Goal: Task Accomplishment & Management: Manage account settings

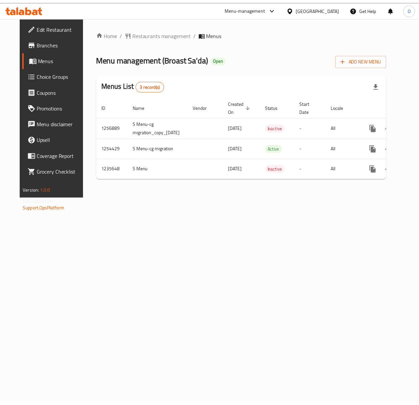
scroll to position [0, 25]
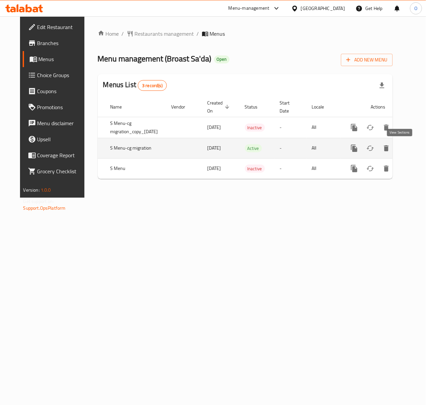
click at [402, 150] on icon "enhanced table" at bounding box center [402, 148] width 8 height 8
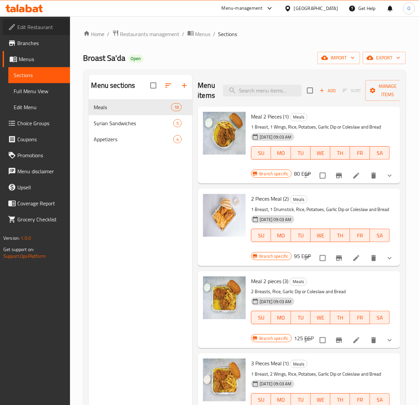
click at [60, 20] on link "Edit Restaurant" at bounding box center [36, 27] width 67 height 16
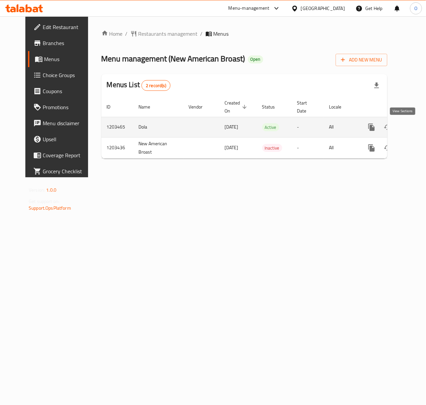
click at [416, 128] on icon "enhanced table" at bounding box center [420, 127] width 8 height 8
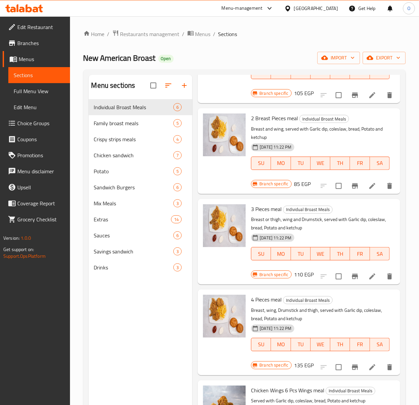
scroll to position [133, 0]
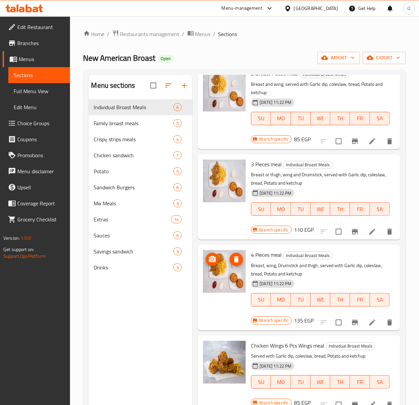
click at [215, 280] on img at bounding box center [224, 271] width 43 height 43
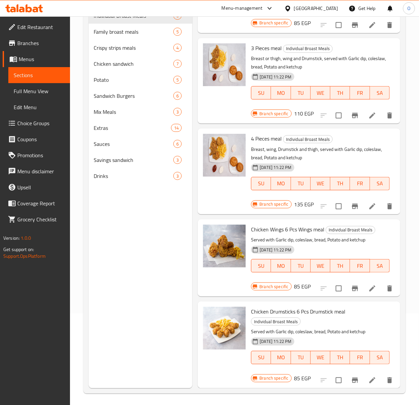
scroll to position [94, 0]
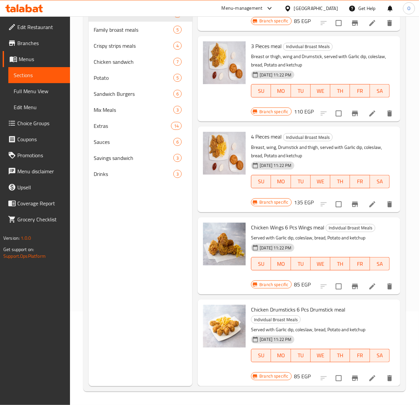
drag, startPoint x: 230, startPoint y: 334, endPoint x: 167, endPoint y: 255, distance: 101.0
click at [167, 255] on div "Menu sections Individual Broast Meals 6 Family broast meals 5 Crispy strips mea…" at bounding box center [141, 183] width 104 height 405
click at [30, 26] on span "Edit Restaurant" at bounding box center [40, 27] width 47 height 8
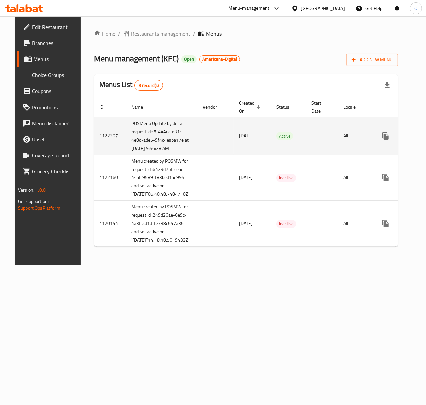
click at [283, 154] on td "Active" at bounding box center [288, 136] width 35 height 38
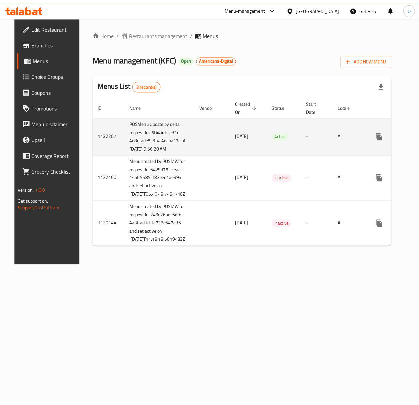
scroll to position [0, 14]
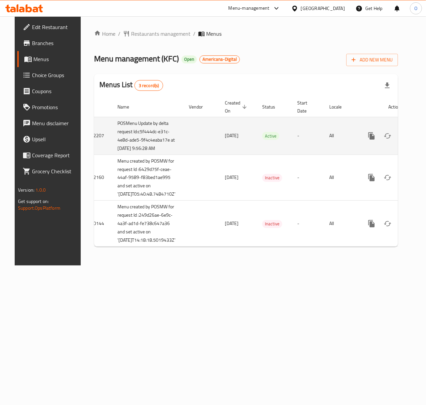
click at [416, 140] on icon "enhanced table" at bounding box center [420, 136] width 8 height 8
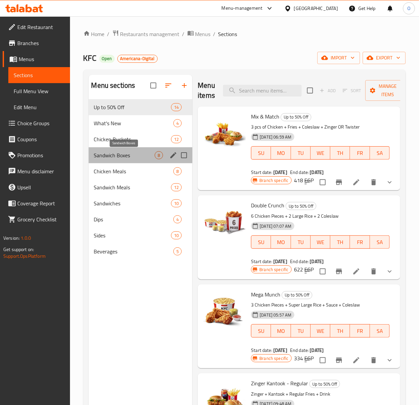
click at [130, 157] on span "Sandwich Boxes" at bounding box center [124, 155] width 61 height 8
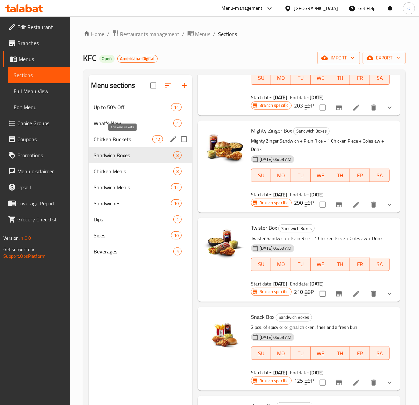
click at [121, 139] on span "Chicken Buckets" at bounding box center [123, 139] width 59 height 8
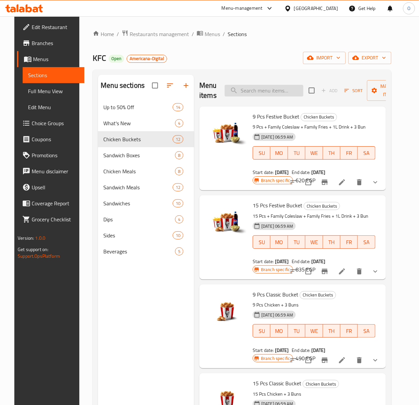
click at [254, 84] on div "Menu items Add Sort Manage items" at bounding box center [292, 91] width 187 height 32
click at [253, 88] on input "search" at bounding box center [264, 91] width 79 height 12
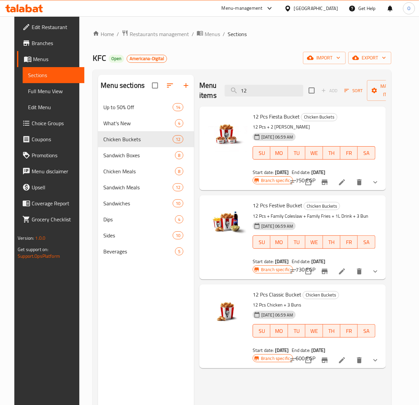
type input "12"
click at [32, 24] on span "Edit Restaurant" at bounding box center [55, 27] width 47 height 8
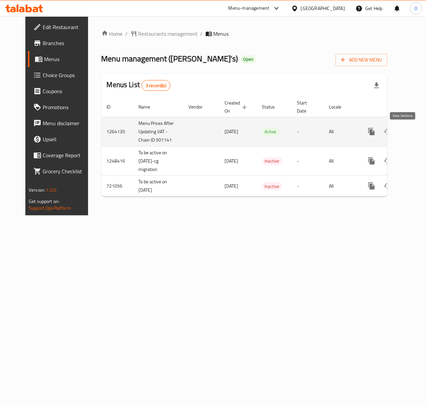
click at [416, 134] on icon "enhanced table" at bounding box center [420, 131] width 8 height 8
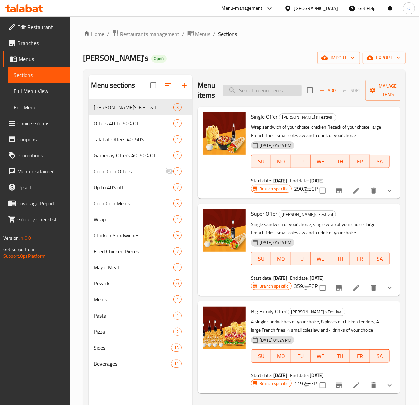
click at [290, 93] on input "search" at bounding box center [262, 91] width 79 height 12
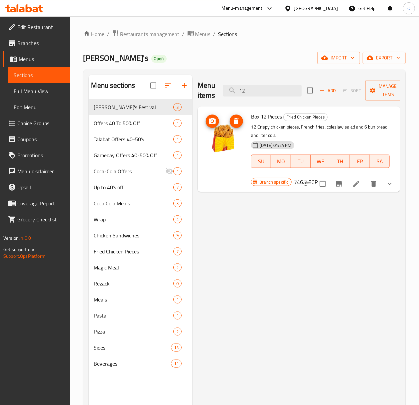
type input "12"
